Goal: Find specific page/section: Find specific page/section

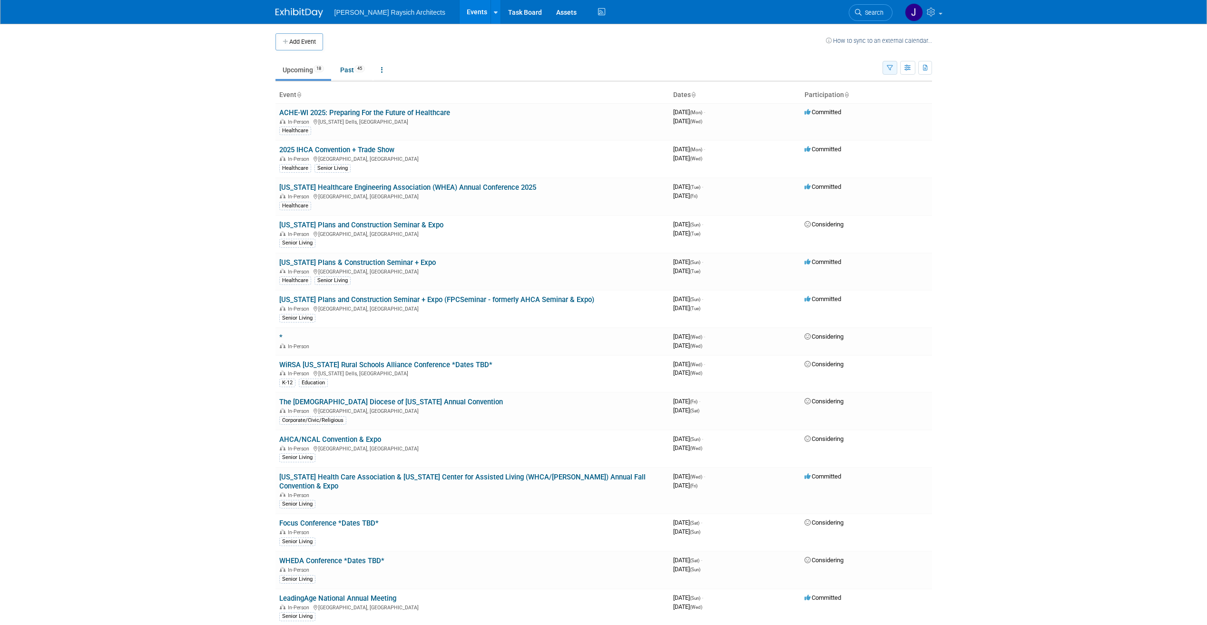
click at [890, 68] on icon "button" at bounding box center [890, 68] width 6 height 6
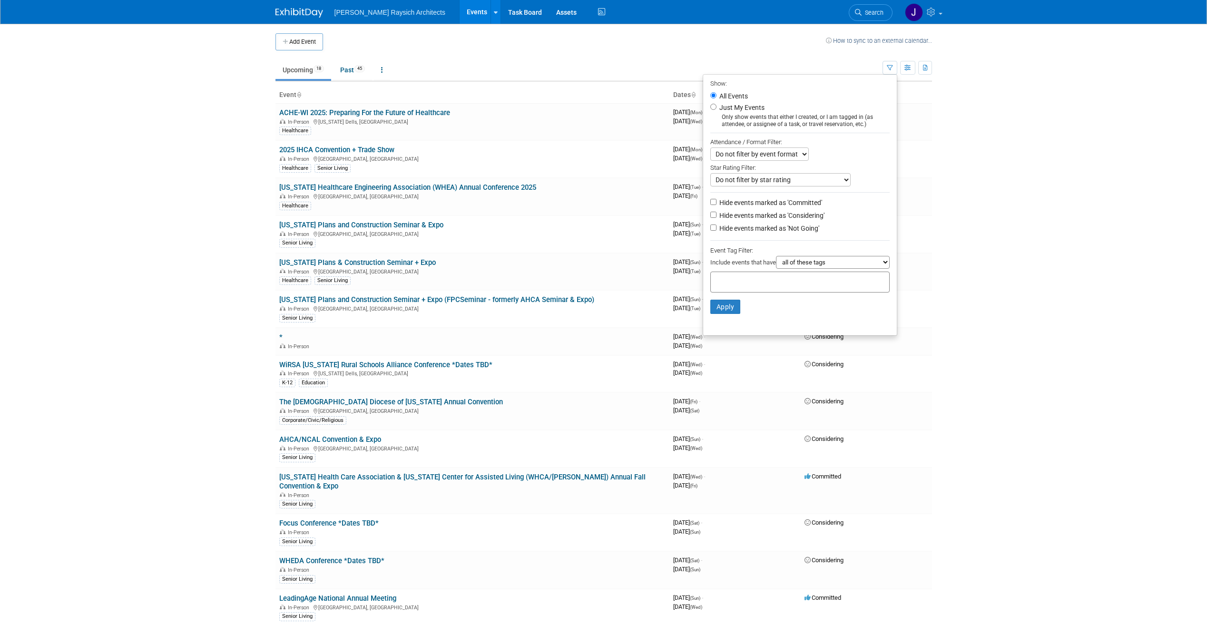
click at [815, 266] on select "all of these tags any one of these tags only and exactly these specific tags" at bounding box center [833, 262] width 114 height 13
click at [728, 277] on div at bounding box center [799, 282] width 179 height 21
click at [737, 389] on div "Senior Living" at bounding box center [749, 391] width 86 height 13
type input "Senior Living"
click at [724, 327] on button "Apply" at bounding box center [725, 322] width 30 height 14
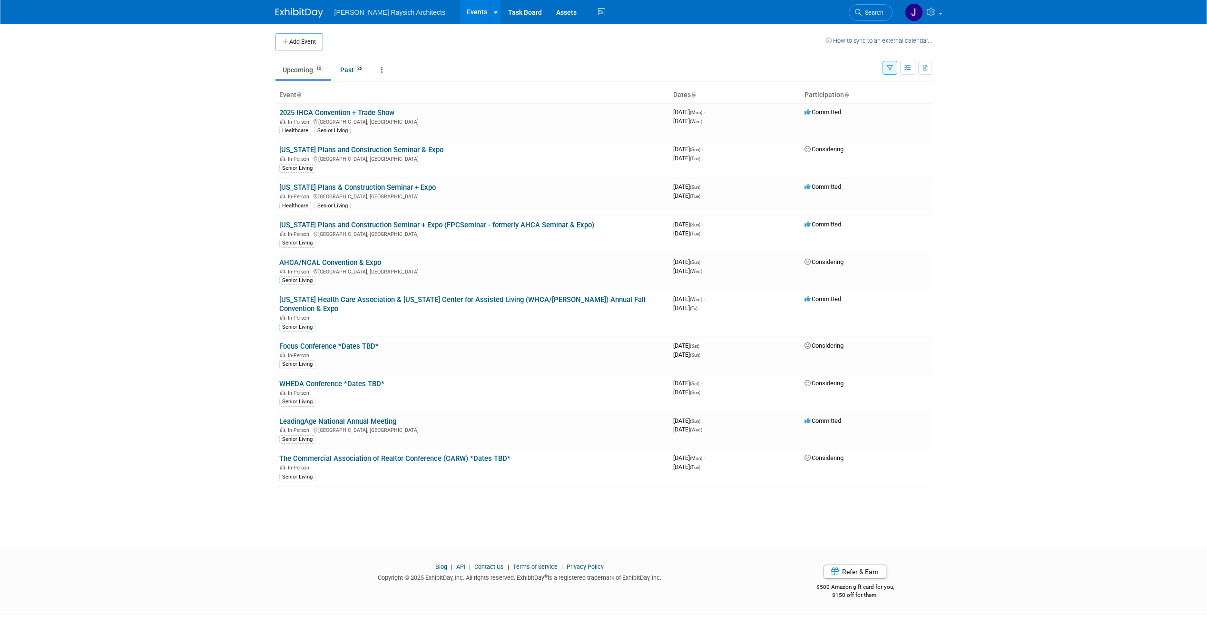
click at [1013, 339] on body "[PERSON_NAME] Raysich Architects Events Add Event Bulk Upload Events Shareable …" at bounding box center [603, 312] width 1207 height 625
drag, startPoint x: 425, startPoint y: 187, endPoint x: 275, endPoint y: 188, distance: 150.3
click at [275, 188] on td "[US_STATE] Plans & Construction Seminar + Expo In-Person [GEOGRAPHIC_DATA], [GE…" at bounding box center [472, 197] width 394 height 38
copy link "[US_STATE] Plans & Construction Seminar + Expo"
click at [180, 227] on body "[PERSON_NAME] Raysich Architects Events Add Event Bulk Upload Events Shareable …" at bounding box center [603, 312] width 1207 height 625
